Goal: Task Accomplishment & Management: Manage account settings

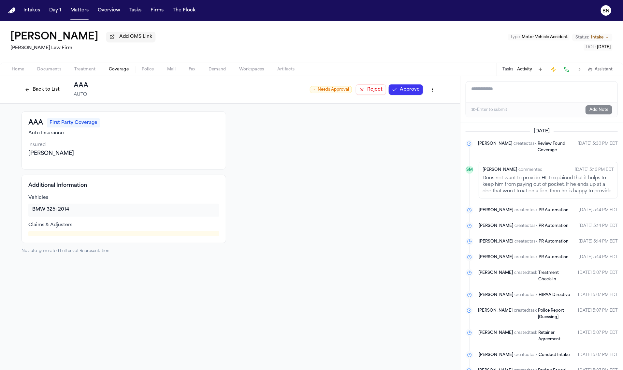
scroll to position [82, 0]
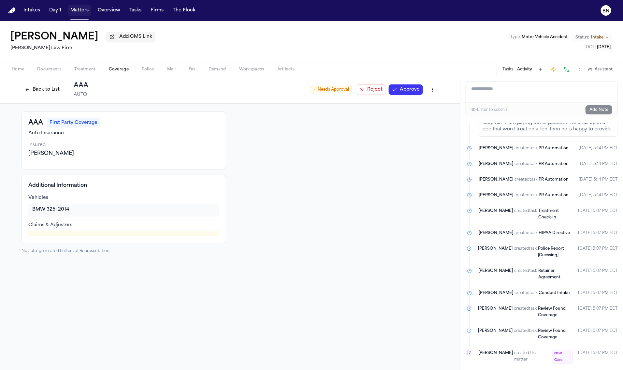
click at [85, 13] on button "Matters" at bounding box center [79, 11] width 23 height 12
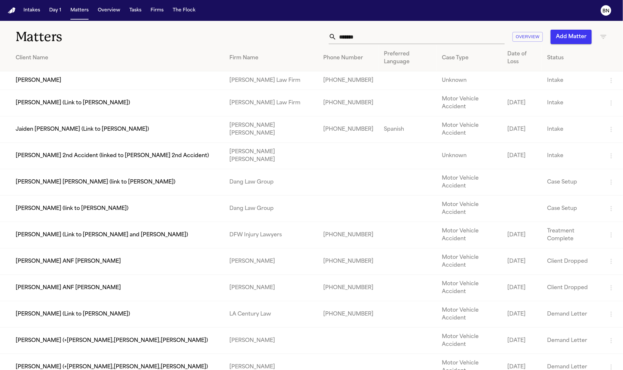
click at [390, 35] on input "******" at bounding box center [420, 37] width 168 height 14
click at [387, 40] on input "******" at bounding box center [420, 37] width 168 height 14
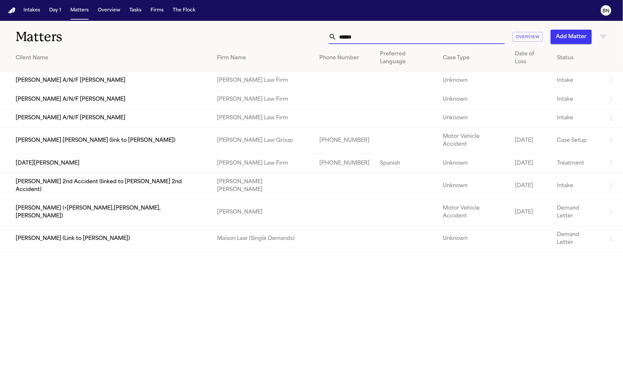
type input "*****"
click at [98, 154] on td "[DATE][PERSON_NAME]" at bounding box center [106, 163] width 212 height 19
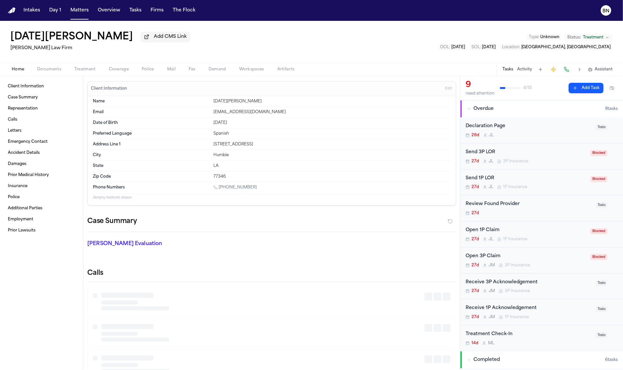
click at [113, 66] on button "Coverage" at bounding box center [118, 69] width 33 height 8
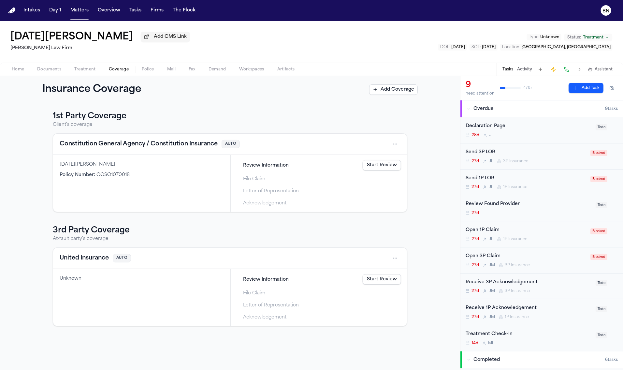
click at [130, 148] on button "Constitution General Agency / Constitution Insurance" at bounding box center [139, 143] width 158 height 9
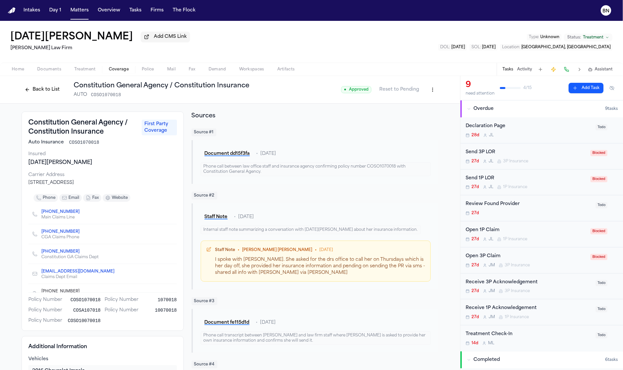
click at [523, 72] on button "Activity" at bounding box center [524, 69] width 15 height 5
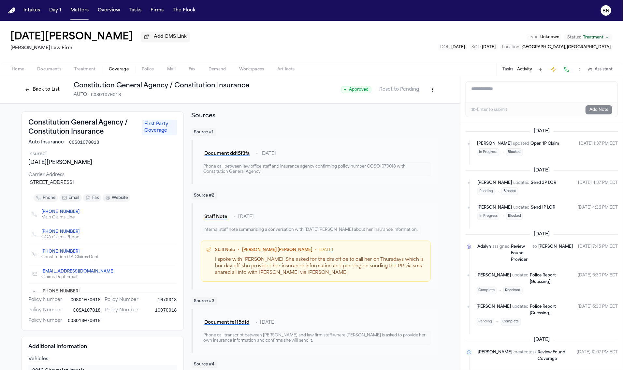
click at [504, 71] on button "Tasks" at bounding box center [507, 69] width 11 height 5
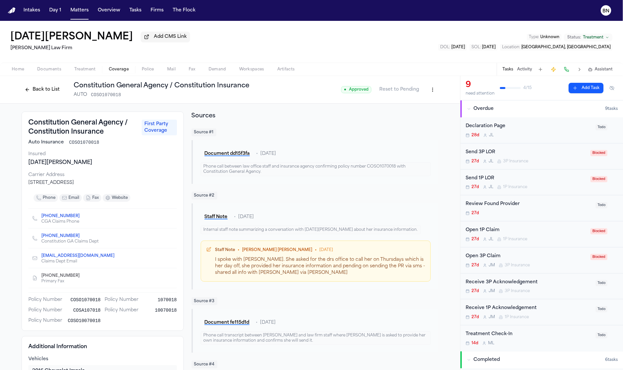
click at [35, 94] on button "Back to List" at bounding box center [41, 89] width 41 height 10
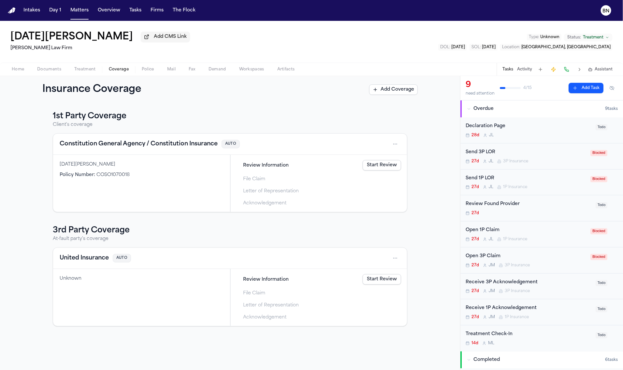
click at [158, 147] on button "Constitution General Agency / Constitution Insurance" at bounding box center [139, 143] width 158 height 9
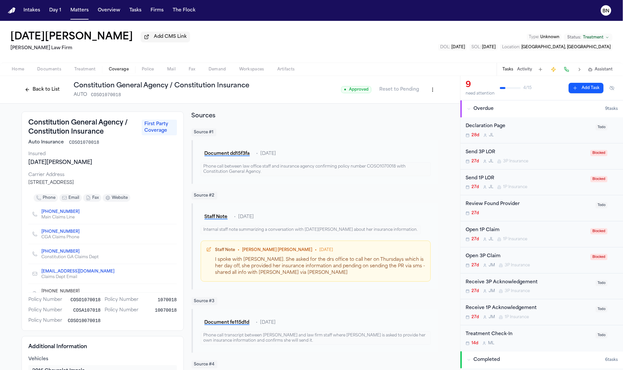
click at [36, 92] on button "Back to List" at bounding box center [41, 89] width 41 height 10
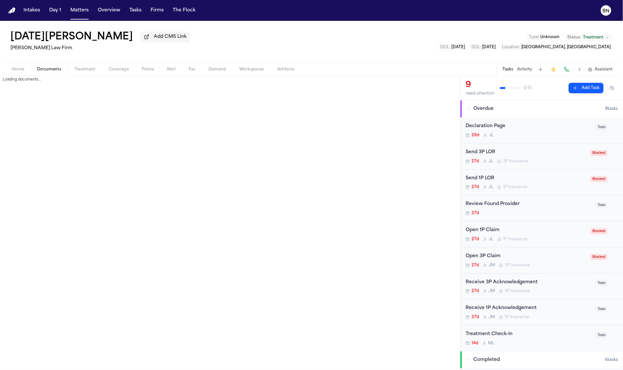
click at [41, 70] on span "Documents" at bounding box center [49, 69] width 24 height 5
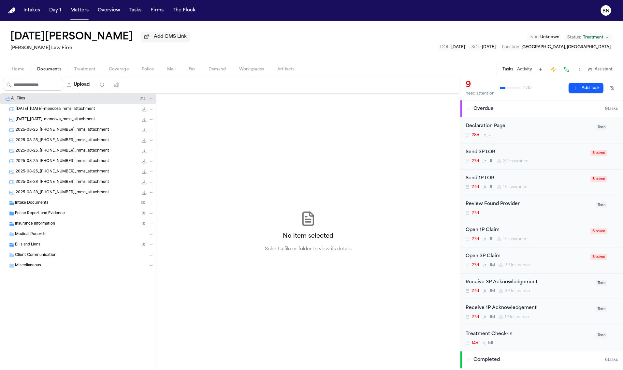
click at [53, 222] on div "Insurance Information ( 1 )" at bounding box center [85, 224] width 140 height 6
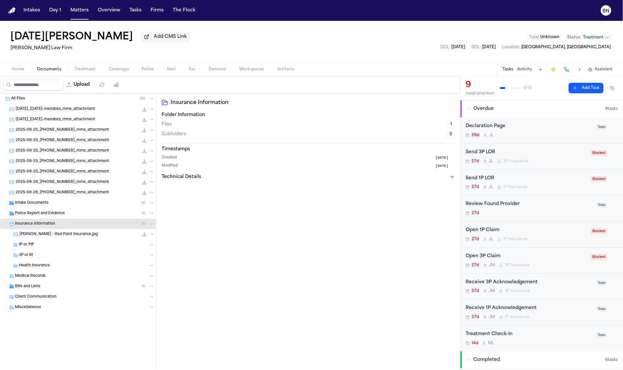
click at [60, 249] on div "1P or PIP" at bounding box center [78, 244] width 156 height 10
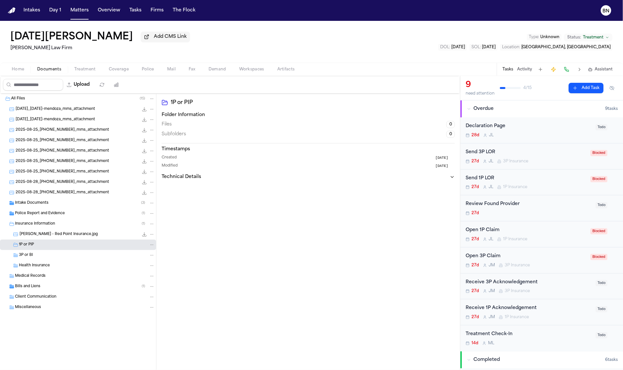
click at [62, 236] on span "[PERSON_NAME] - Red Point Insurance.jpg" at bounding box center [59, 235] width 78 height 6
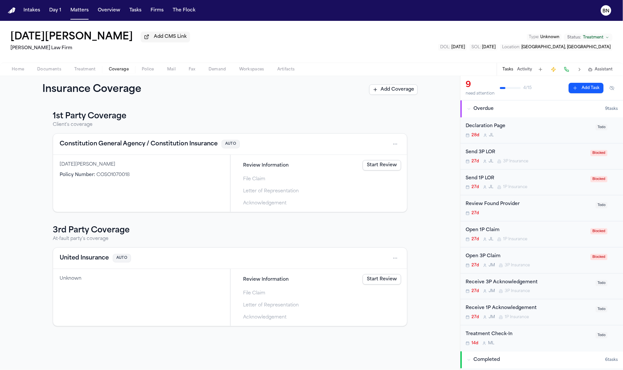
click at [112, 68] on span "Coverage" at bounding box center [119, 69] width 20 height 5
click at [106, 255] on button "United Insurance" at bounding box center [84, 257] width 49 height 9
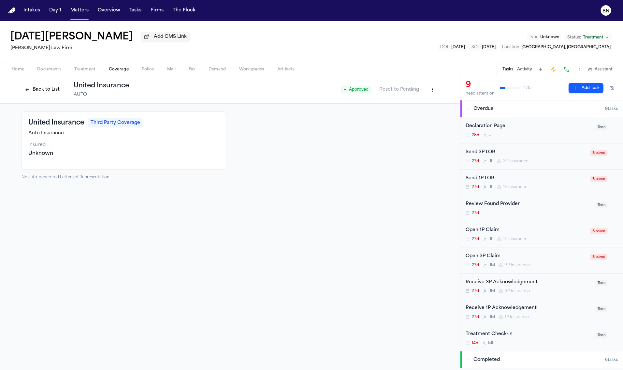
click at [52, 93] on button "Back to List" at bounding box center [41, 89] width 41 height 10
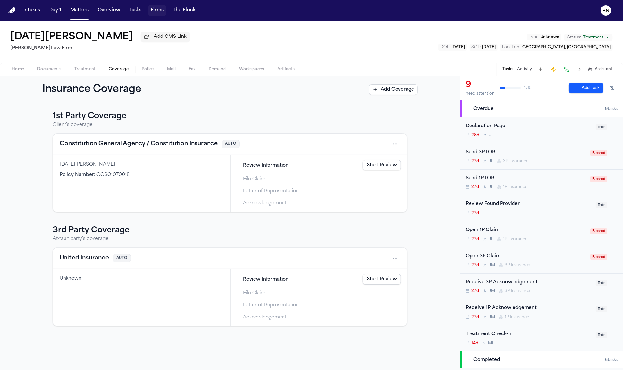
click at [152, 11] on button "Firms" at bounding box center [157, 11] width 18 height 12
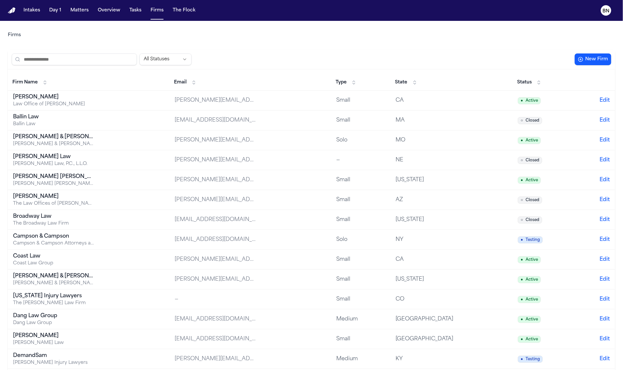
click at [98, 57] on input "search" at bounding box center [74, 59] width 125 height 12
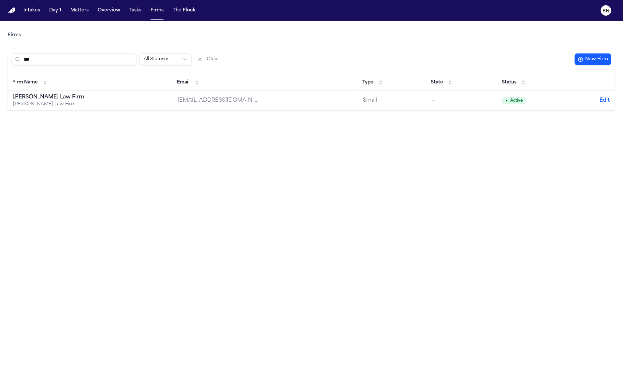
type input "***"
click at [101, 104] on td "[PERSON_NAME] Law Firm [PERSON_NAME] Law Firm" at bounding box center [90, 101] width 164 height 20
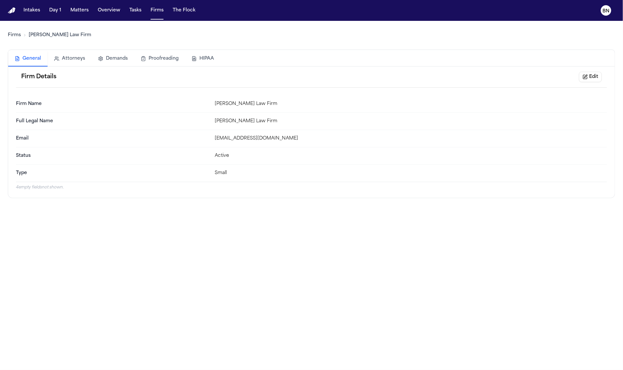
click at [585, 78] on button "Edit" at bounding box center [590, 77] width 23 height 10
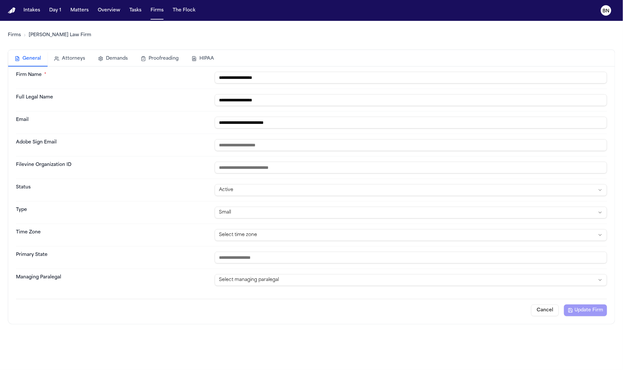
click at [290, 283] on html "**********" at bounding box center [311, 185] width 623 height 370
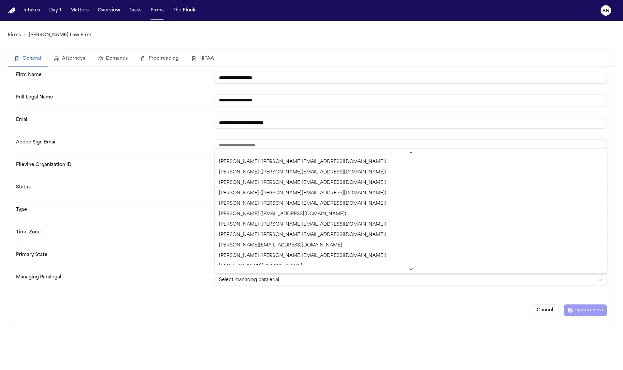
scroll to position [272, 0]
select select "**********"
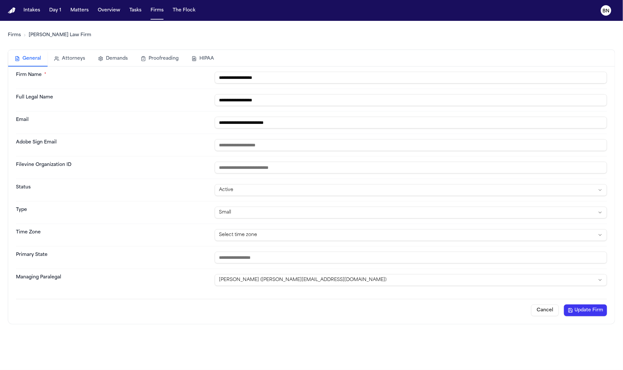
click at [582, 311] on button "Update Firm" at bounding box center [585, 310] width 43 height 12
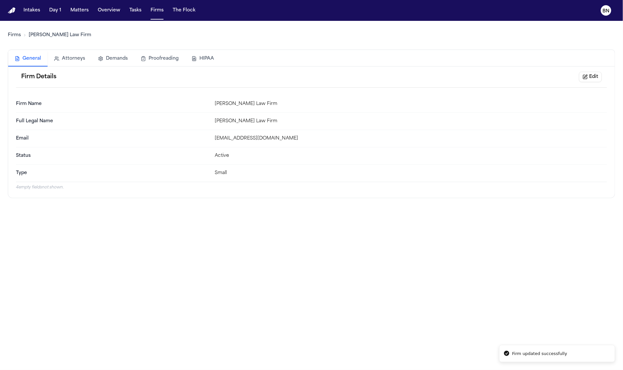
click at [15, 36] on link "Firms" at bounding box center [14, 35] width 13 height 7
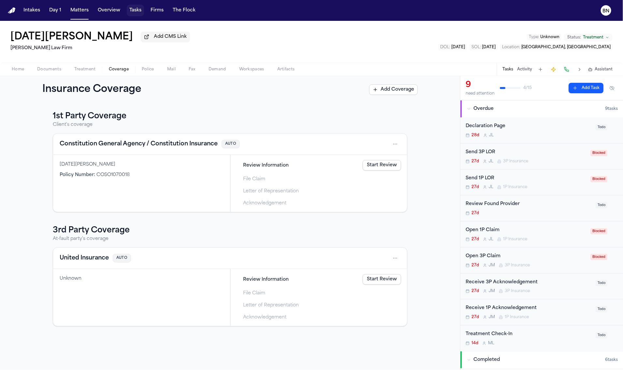
click at [130, 12] on button "Tasks" at bounding box center [135, 11] width 17 height 12
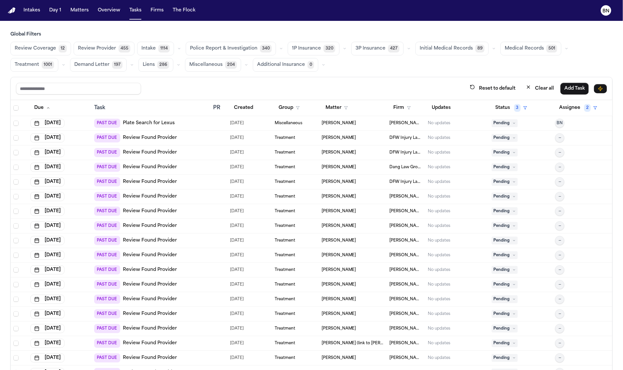
click at [343, 50] on icon "button" at bounding box center [345, 49] width 4 height 4
click at [332, 63] on button "Open Claim 20" at bounding box center [320, 64] width 64 height 13
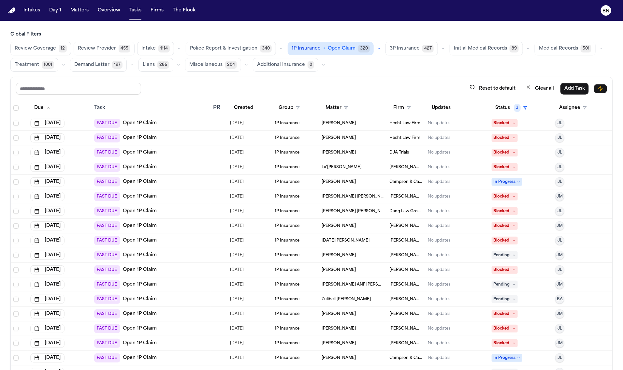
click at [171, 80] on div "Reset to default Clear all Add Task" at bounding box center [311, 88] width 601 height 23
click at [131, 64] on icon "button" at bounding box center [132, 65] width 4 height 4
click at [134, 30] on main "Global Filters Review Coverage 12 Review Provider 455 Intake 1114 Police Report…" at bounding box center [311, 195] width 623 height 349
click at [130, 24] on main "Global Filters Review Coverage 12 Review Provider 455 Intake 1114 Police Report…" at bounding box center [311, 195] width 623 height 349
